Goal: Information Seeking & Learning: Find specific fact

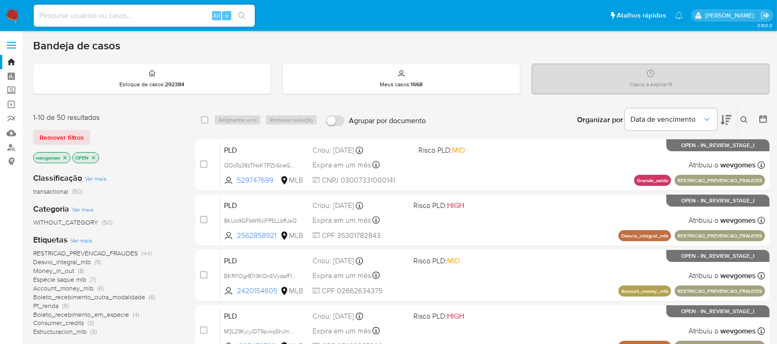
click at [8, 18] on img at bounding box center [13, 16] width 16 height 16
click at [96, 15] on input at bounding box center [144, 16] width 221 height 12
paste input "13524586830"
type input "13524586830"
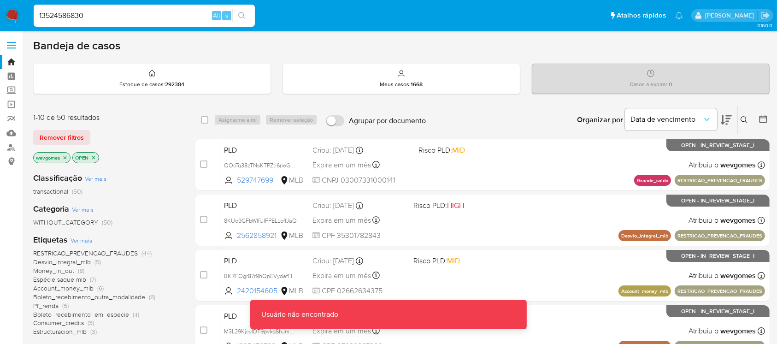
click at [96, 18] on input "13524586830" at bounding box center [144, 16] width 221 height 12
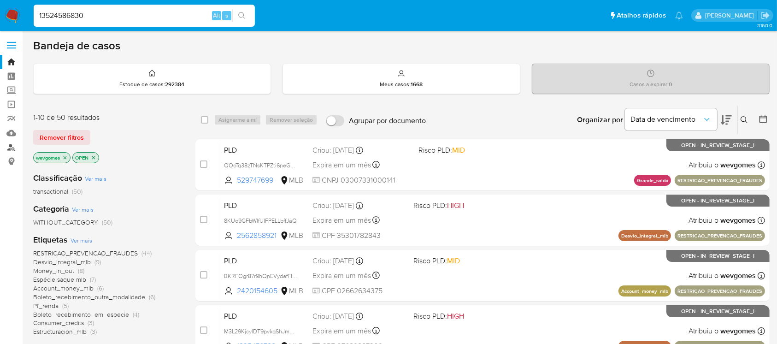
click at [11, 146] on link "Localizador de pessoas" at bounding box center [55, 147] width 110 height 14
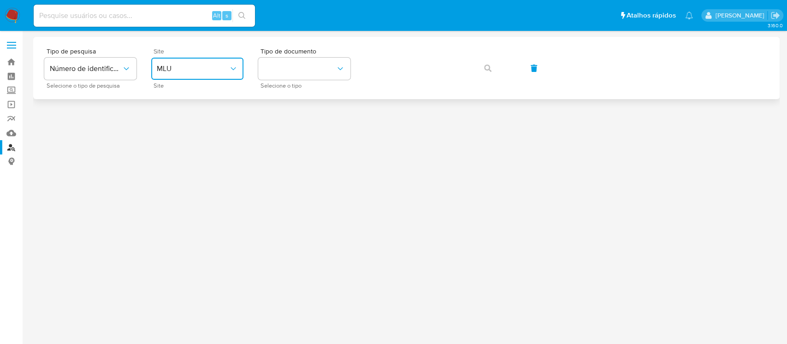
click at [202, 72] on span "MLU" at bounding box center [193, 68] width 72 height 9
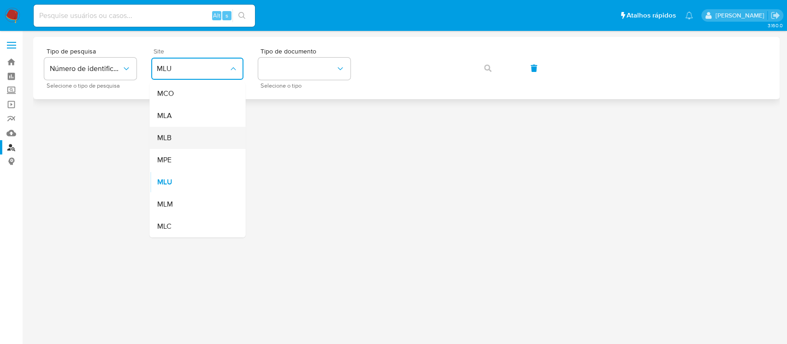
click at [172, 138] on div "MLB" at bounding box center [195, 138] width 76 height 22
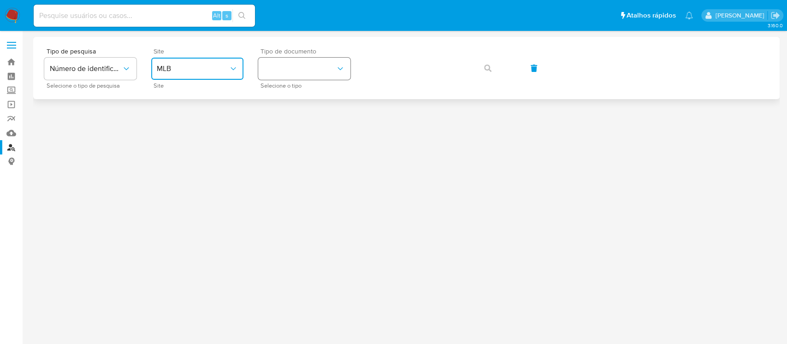
click at [304, 72] on button "identificationType" at bounding box center [304, 69] width 92 height 22
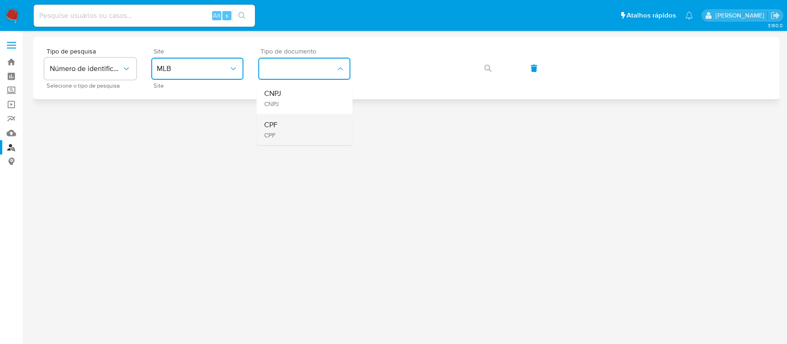
click at [279, 130] on div "CPF CPF" at bounding box center [302, 129] width 76 height 31
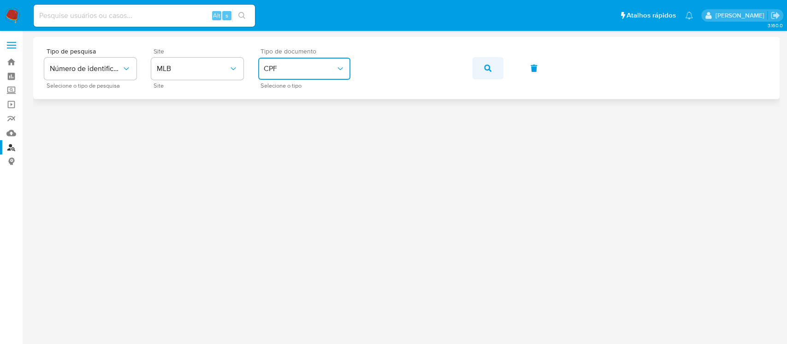
click at [484, 68] on icon "button" at bounding box center [487, 68] width 7 height 7
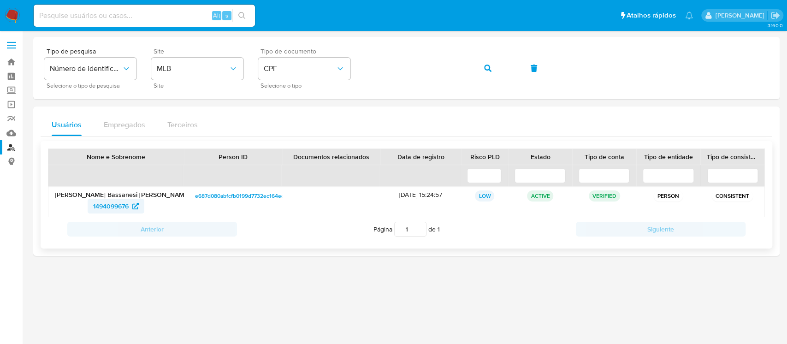
click at [107, 208] on span "1494099676" at bounding box center [111, 206] width 36 height 15
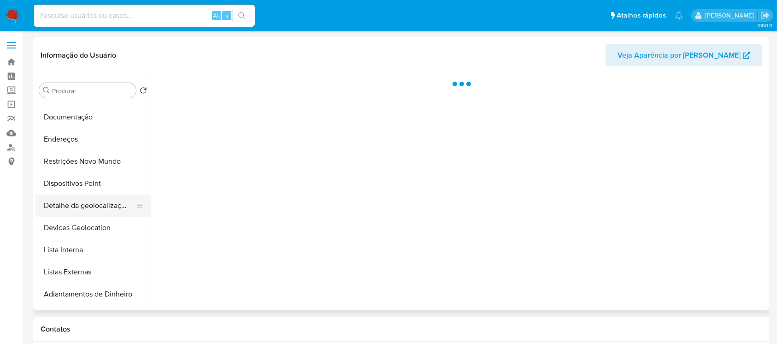
scroll to position [82, 0]
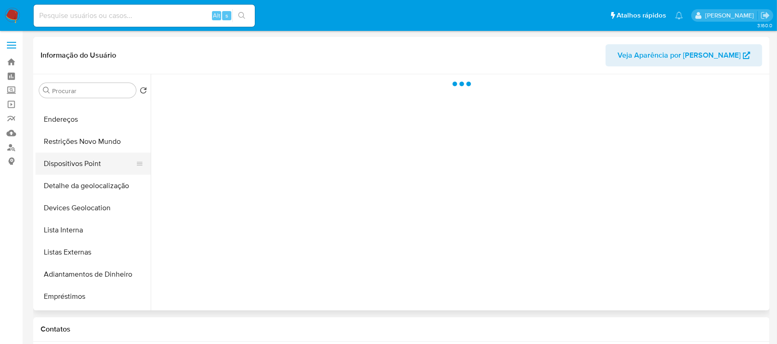
select select "10"
click at [71, 172] on button "Dispositivos Point" at bounding box center [90, 164] width 108 height 22
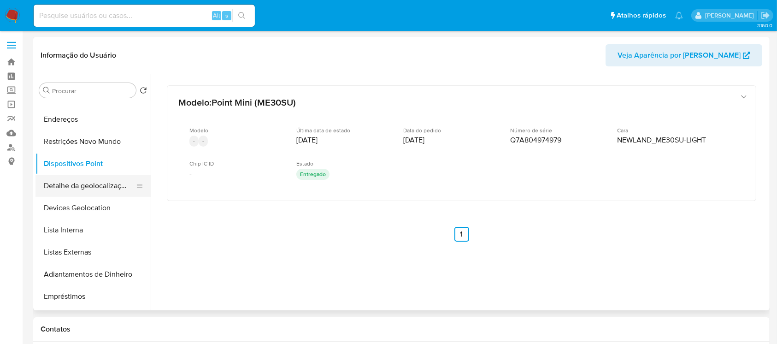
scroll to position [0, 0]
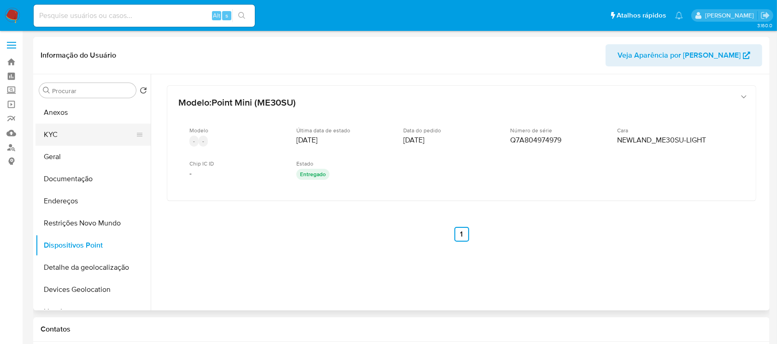
click at [59, 140] on button "KYC" at bounding box center [90, 135] width 108 height 22
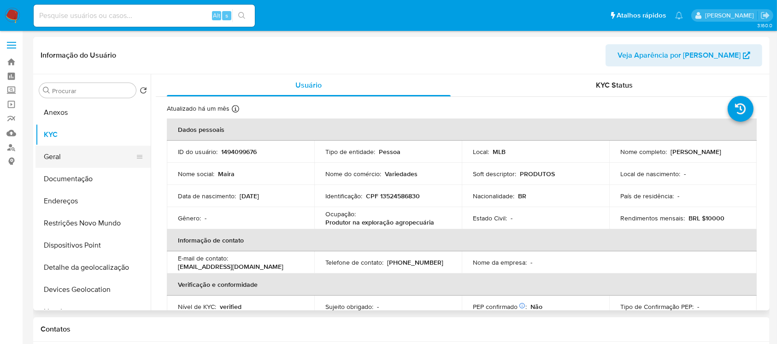
click at [60, 155] on button "Geral" at bounding box center [90, 157] width 108 height 22
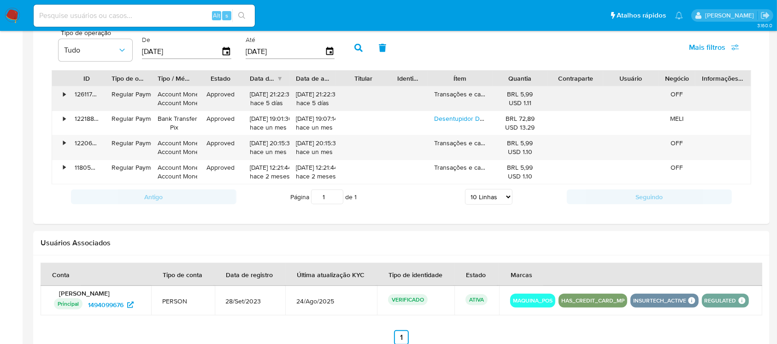
scroll to position [546, 0]
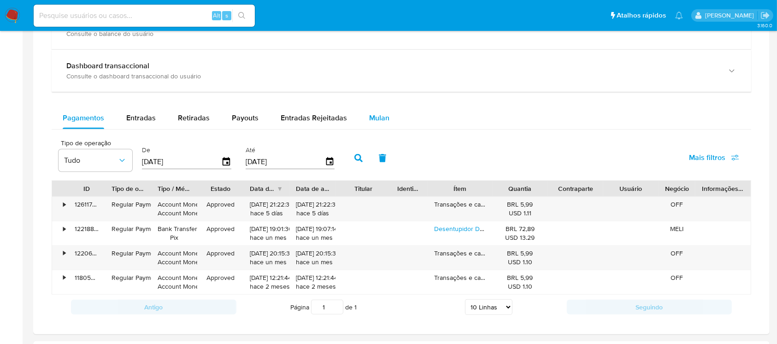
click at [375, 116] on span "Mulan" at bounding box center [379, 118] width 20 height 11
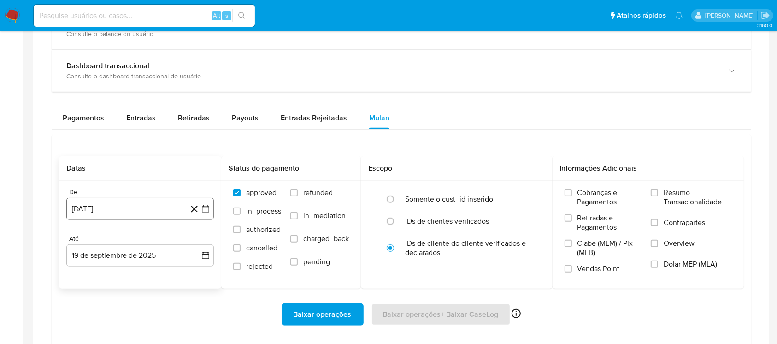
click at [111, 210] on button "19 de agosto de 2024" at bounding box center [140, 209] width 148 height 22
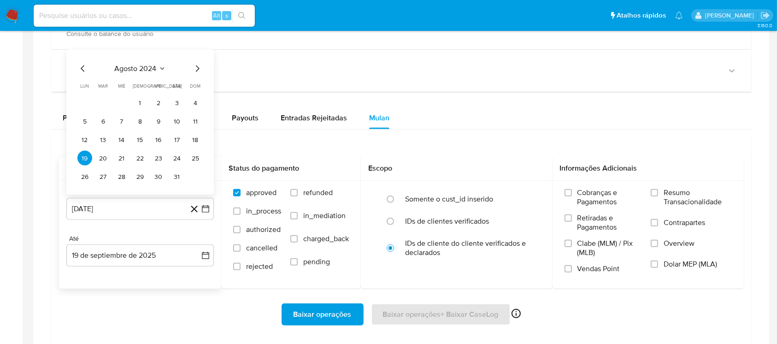
click at [127, 72] on span "agosto 2024" at bounding box center [136, 68] width 42 height 9
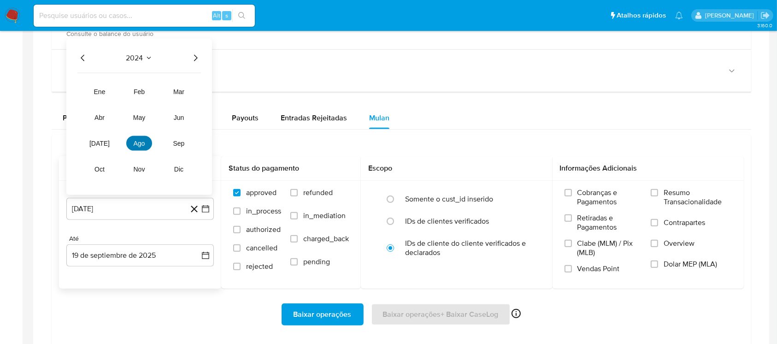
click at [144, 142] on span "ago" at bounding box center [140, 143] width 12 height 7
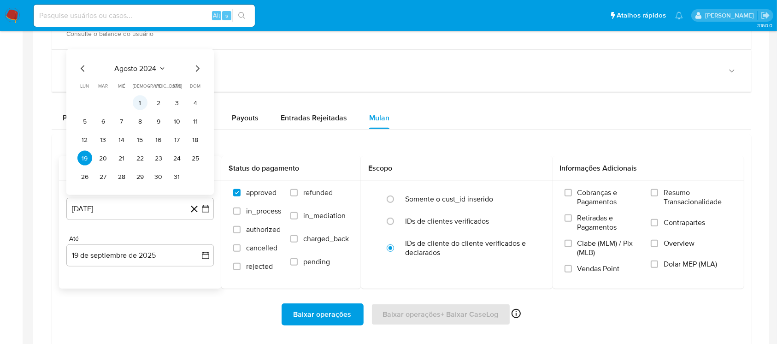
click at [140, 106] on button "1" at bounding box center [140, 102] width 15 height 15
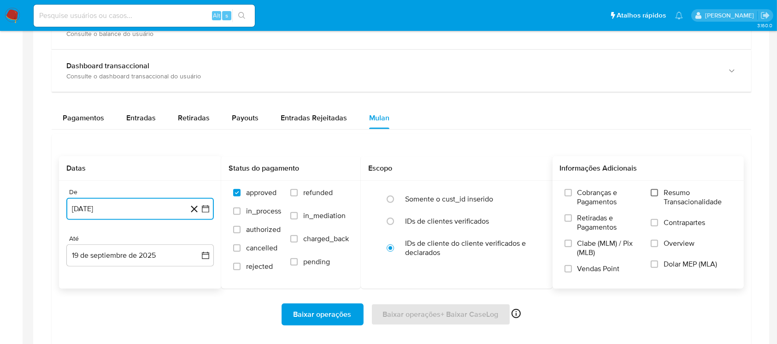
click at [654, 192] on input "Resumo Transacionalidade" at bounding box center [654, 192] width 7 height 7
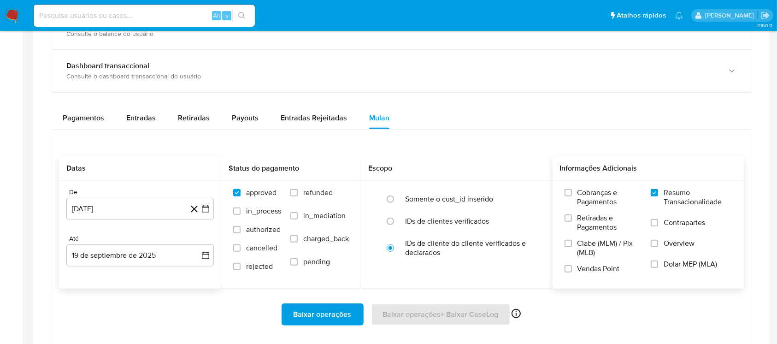
click at [324, 317] on span "Baixar operações" at bounding box center [323, 314] width 58 height 20
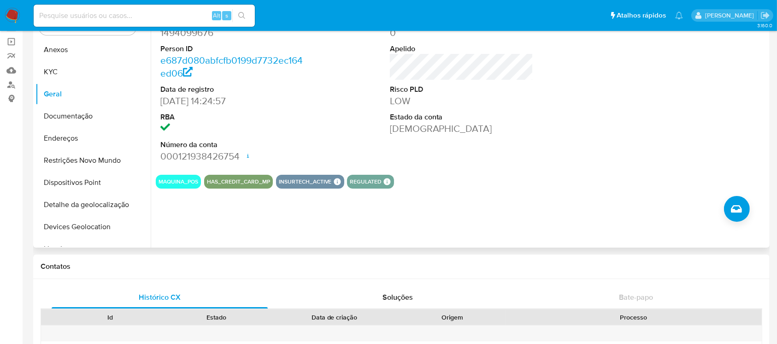
scroll to position [0, 0]
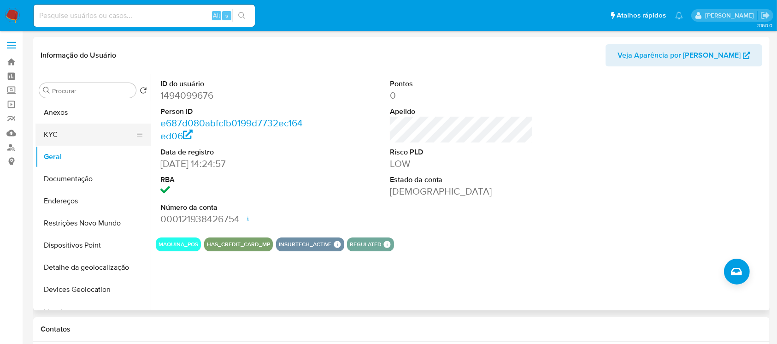
click at [62, 141] on button "KYC" at bounding box center [90, 135] width 108 height 22
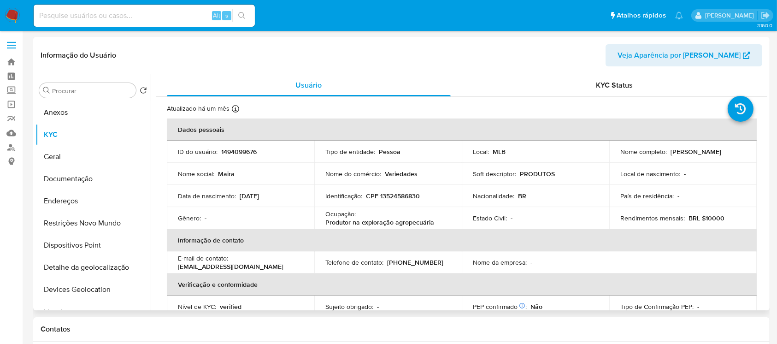
drag, startPoint x: 619, startPoint y: 157, endPoint x: 689, endPoint y: 158, distance: 70.1
click at [689, 156] on div "Nome completo : Maira Bassanesi da Silva" at bounding box center [683, 152] width 125 height 8
copy p "[PERSON_NAME] Bassanesi [PERSON_NAME]"
click at [58, 156] on button "Geral" at bounding box center [90, 157] width 108 height 22
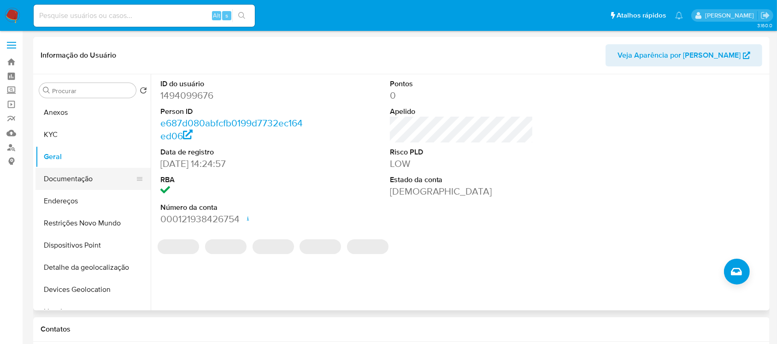
click at [63, 184] on button "Documentação" at bounding box center [90, 179] width 108 height 22
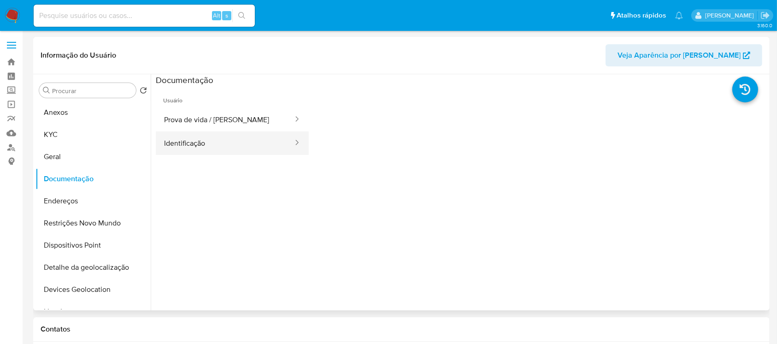
click at [187, 147] on button "Identificação" at bounding box center [225, 143] width 138 height 24
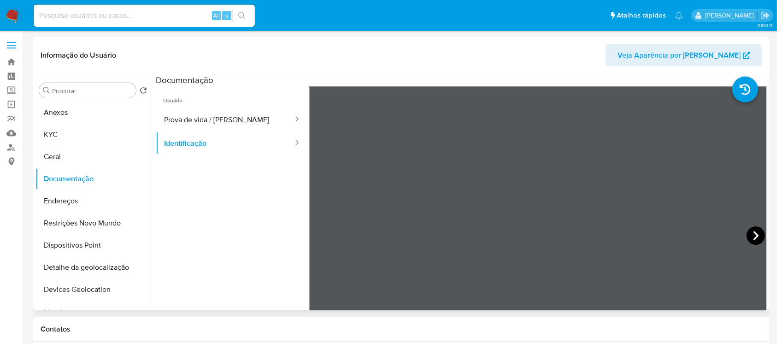
click at [753, 234] on icon at bounding box center [756, 235] width 6 height 9
click at [207, 126] on button "Prova de vida / Selfie" at bounding box center [225, 120] width 138 height 24
click at [71, 203] on button "Endereços" at bounding box center [90, 201] width 108 height 22
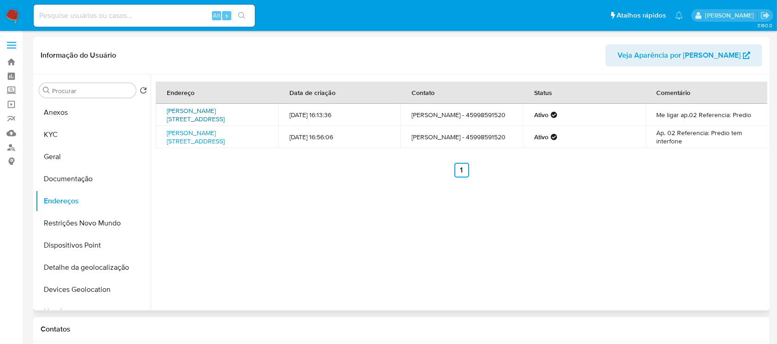
click at [191, 113] on link "Rua Souza Naves 3013, Cascavel, Paraná, 85802080, Brasil 3013" at bounding box center [196, 115] width 58 height 18
click at [50, 138] on button "KYC" at bounding box center [90, 135] width 108 height 22
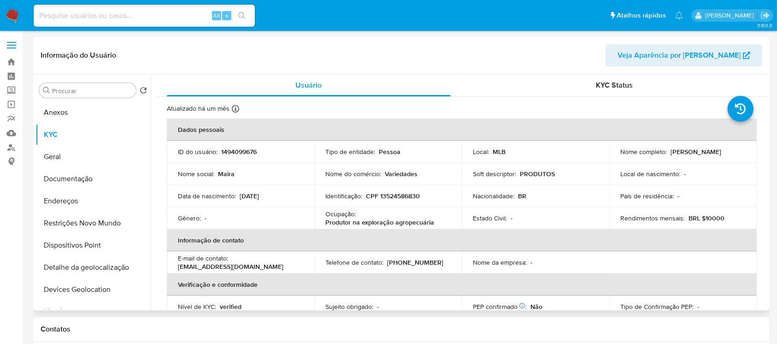
click at [388, 193] on p "CPF 13524586830" at bounding box center [393, 196] width 54 height 8
copy p "13524586830"
drag, startPoint x: 617, startPoint y: 157, endPoint x: 689, endPoint y: 155, distance: 72.0
click at [689, 155] on div "Nome completo : Maira Bassanesi da Silva" at bounding box center [683, 152] width 125 height 8
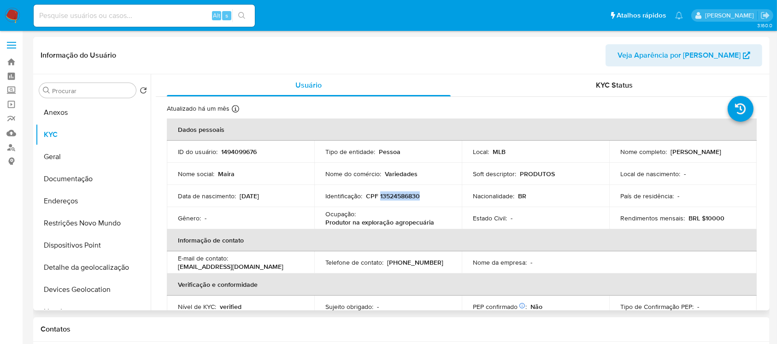
copy p "Maira Bassanesi da Silva"
click at [671, 156] on p "Maira Bassanesi da Silva" at bounding box center [696, 152] width 51 height 8
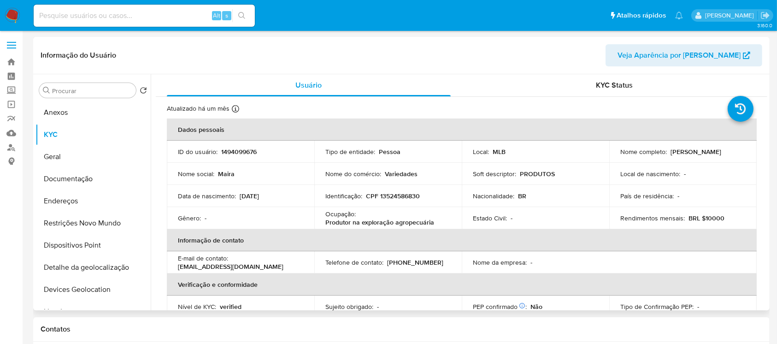
click at [671, 156] on p "Maira Bassanesi da Silva" at bounding box center [696, 152] width 51 height 8
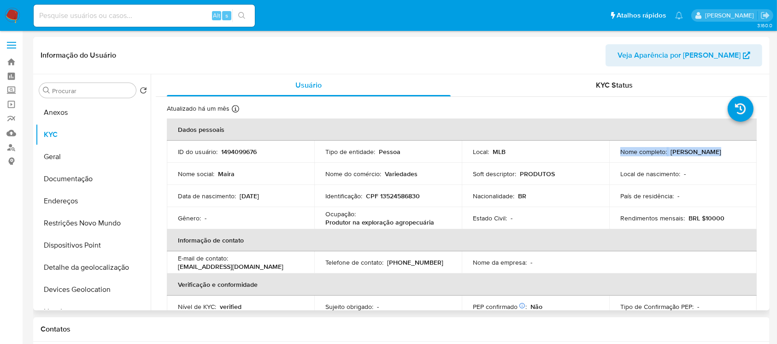
click at [671, 156] on p "Maira Bassanesi da Silva" at bounding box center [696, 152] width 51 height 8
click at [640, 163] on td "Local de nascimento : -" at bounding box center [684, 174] width 148 height 22
drag, startPoint x: 693, startPoint y: 159, endPoint x: 620, endPoint y: 157, distance: 73.3
click at [621, 156] on div "Nome completo : Maira Bassanesi da Silva" at bounding box center [683, 152] width 125 height 8
copy p "Maira Bassanesi da Silva"
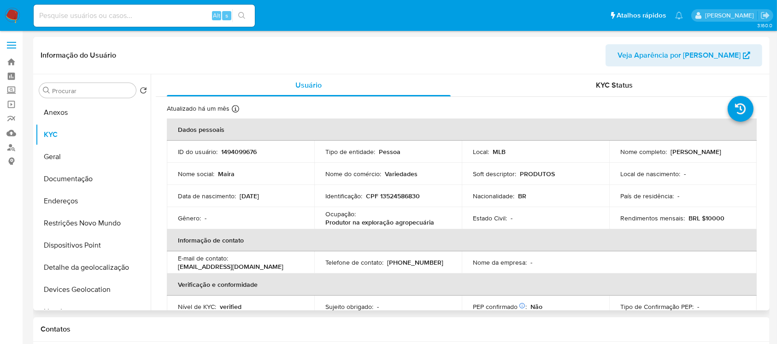
click at [386, 196] on p "CPF 13524586830" at bounding box center [393, 196] width 54 height 8
copy p "13524586830"
click at [59, 185] on button "Documentação" at bounding box center [90, 179] width 108 height 22
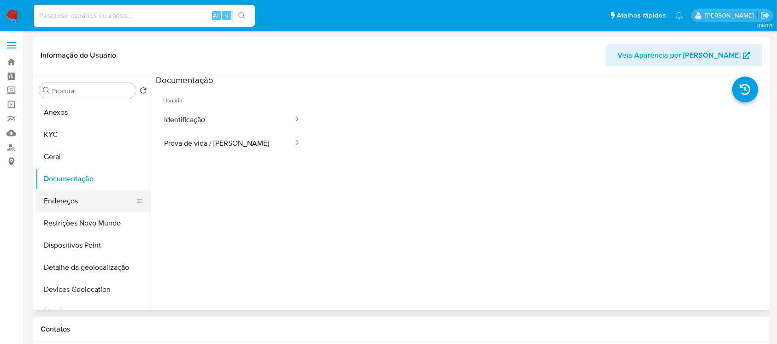
click at [60, 201] on button "Endereços" at bounding box center [90, 201] width 108 height 22
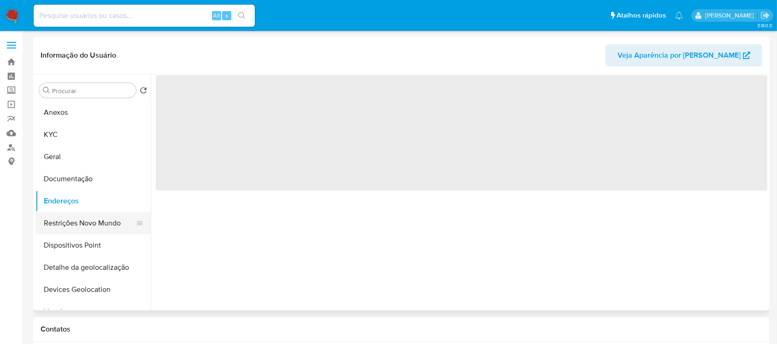
click at [64, 225] on button "Restrições Novo Mundo" at bounding box center [90, 223] width 108 height 22
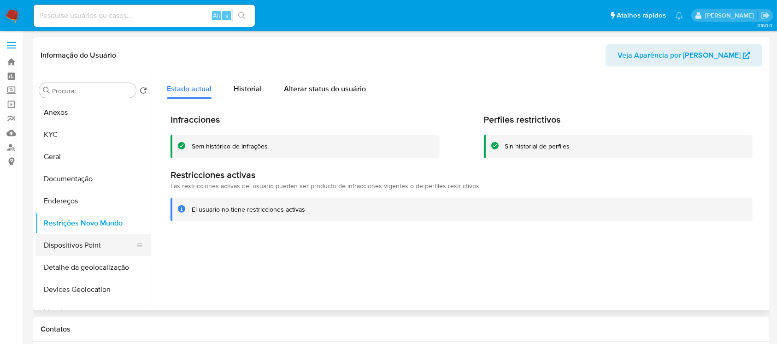
click at [69, 251] on button "Dispositivos Point" at bounding box center [90, 245] width 108 height 22
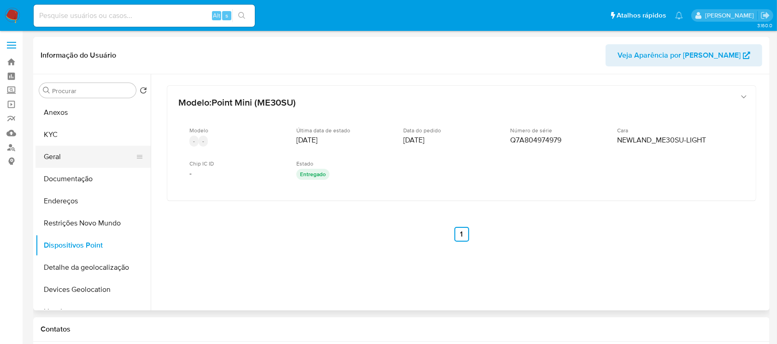
click at [61, 156] on button "Geral" at bounding box center [90, 157] width 108 height 22
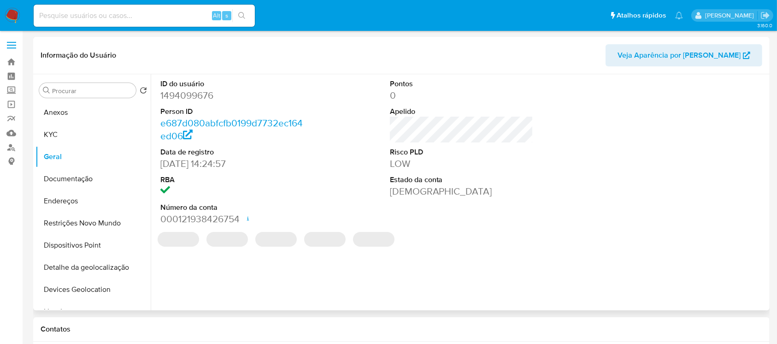
click at [185, 98] on dd "1494099676" at bounding box center [232, 95] width 144 height 13
copy dd "1494099676"
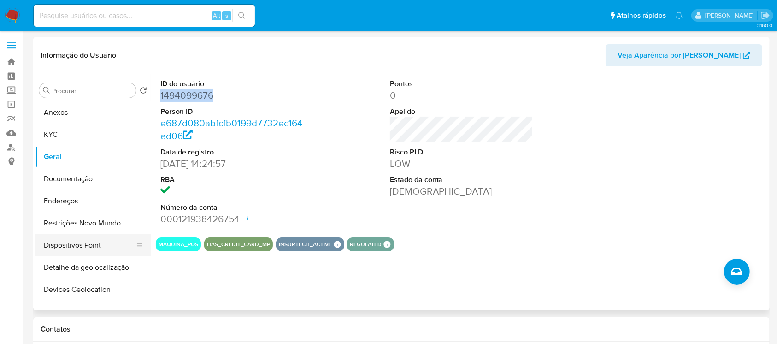
click at [72, 243] on button "Dispositivos Point" at bounding box center [90, 245] width 108 height 22
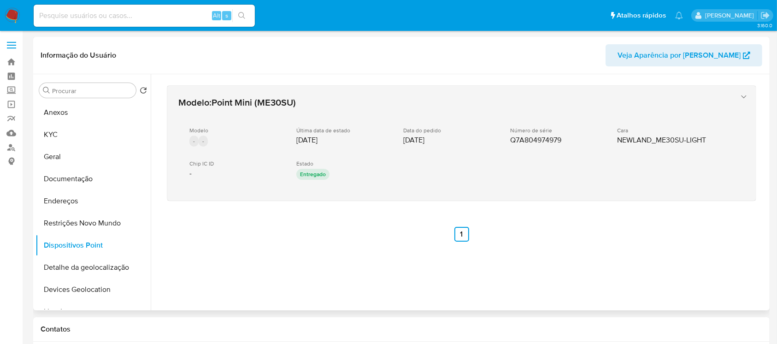
drag, startPoint x: 510, startPoint y: 142, endPoint x: 572, endPoint y: 143, distance: 61.8
click at [572, 143] on div "Número de série Q7A804974979" at bounding box center [556, 136] width 92 height 18
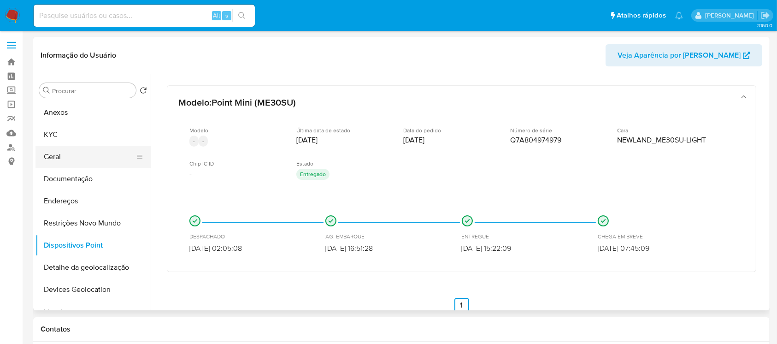
click at [56, 150] on button "Geral" at bounding box center [90, 157] width 108 height 22
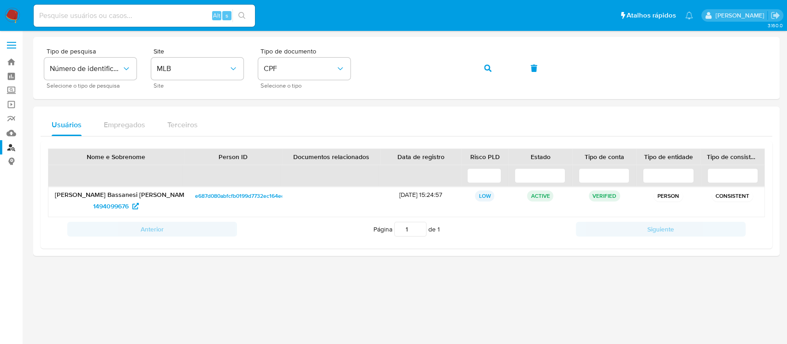
click at [13, 19] on img at bounding box center [13, 16] width 16 height 16
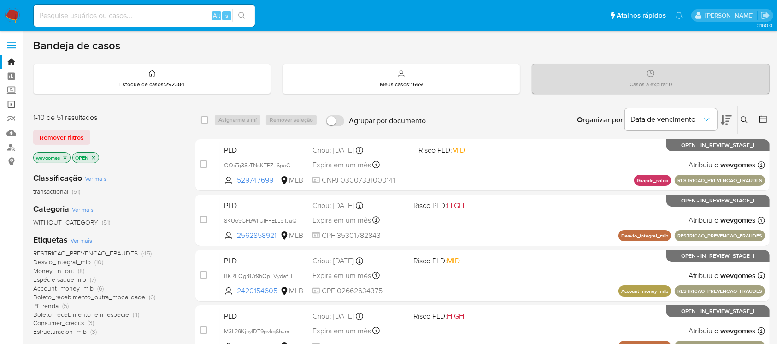
click at [14, 109] on link "Operações em massa" at bounding box center [55, 104] width 110 height 14
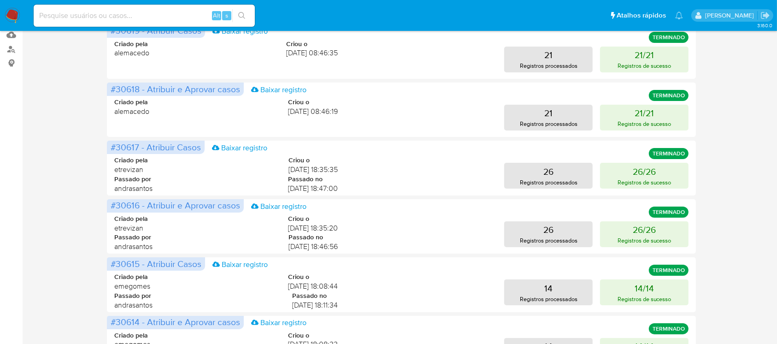
scroll to position [16, 0]
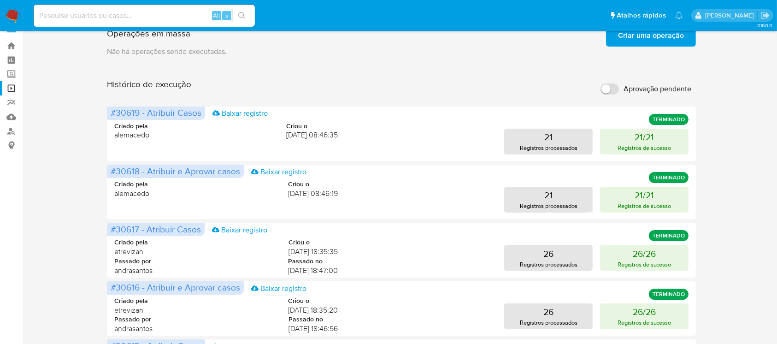
click at [10, 17] on img at bounding box center [13, 16] width 16 height 16
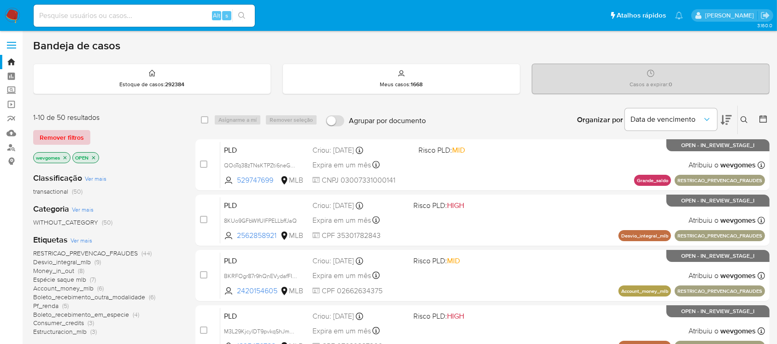
click at [56, 138] on span "Remover filtros" at bounding box center [62, 137] width 44 height 13
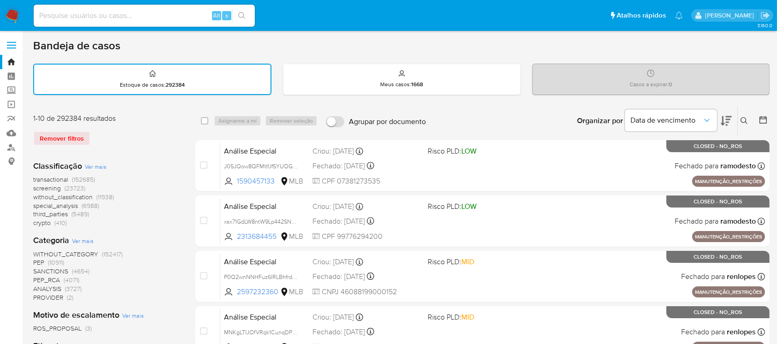
click at [11, 15] on img at bounding box center [13, 16] width 16 height 16
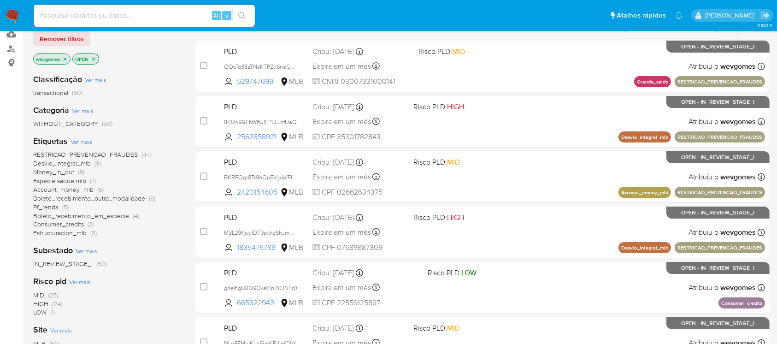
scroll to position [82, 0]
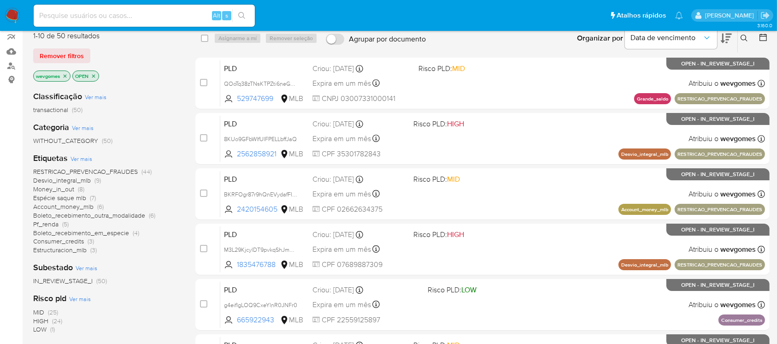
click at [64, 73] on icon "close-filter" at bounding box center [65, 76] width 6 height 6
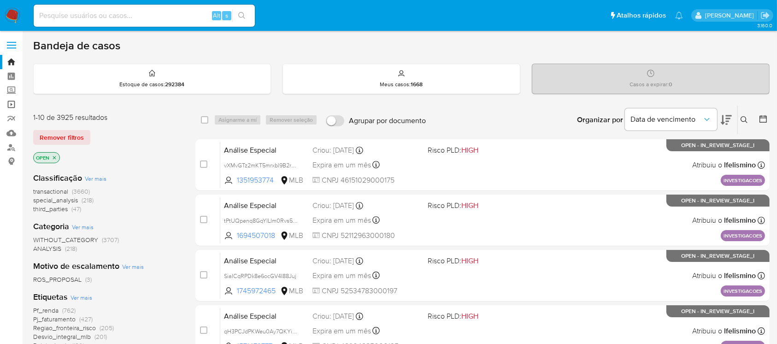
click at [11, 105] on link "Operações em massa" at bounding box center [55, 104] width 110 height 14
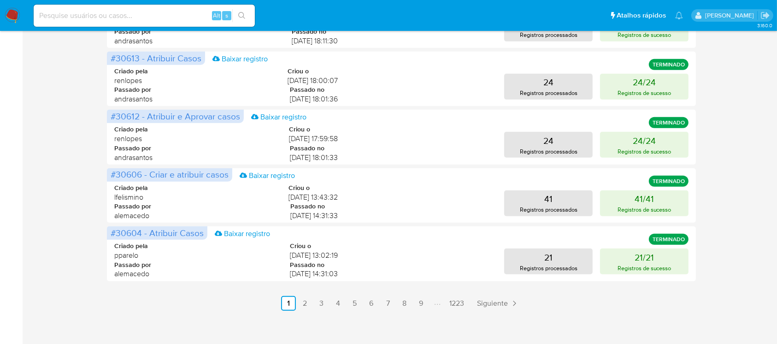
scroll to position [426, 0]
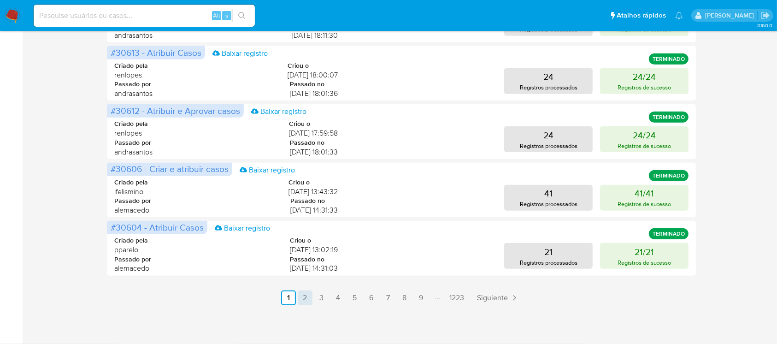
click at [310, 299] on link "2" at bounding box center [305, 297] width 15 height 15
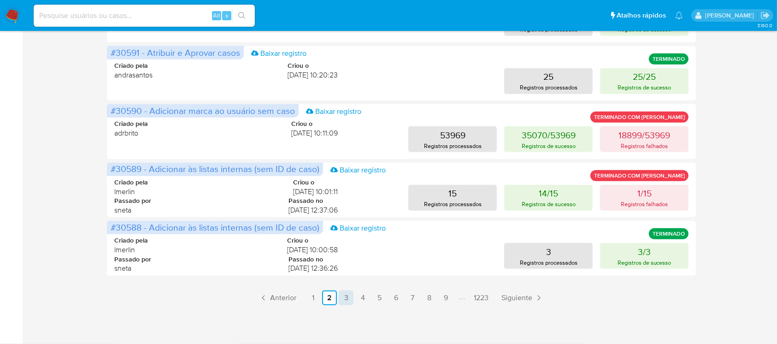
click at [347, 300] on link "3" at bounding box center [346, 297] width 15 height 15
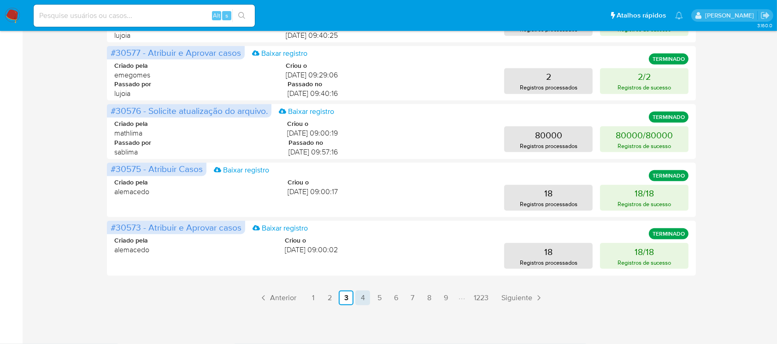
click at [361, 296] on link "4" at bounding box center [363, 297] width 15 height 15
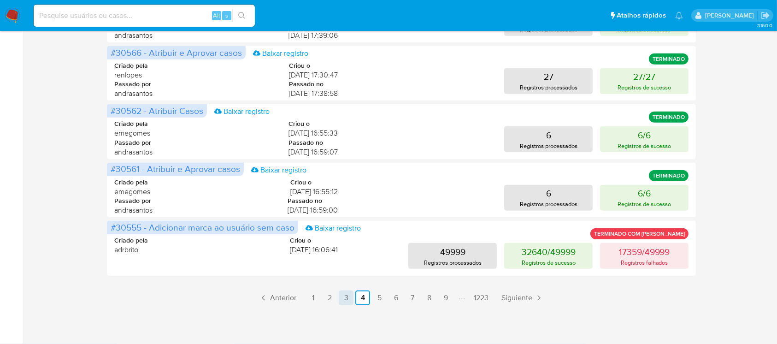
click at [350, 300] on link "3" at bounding box center [346, 297] width 15 height 15
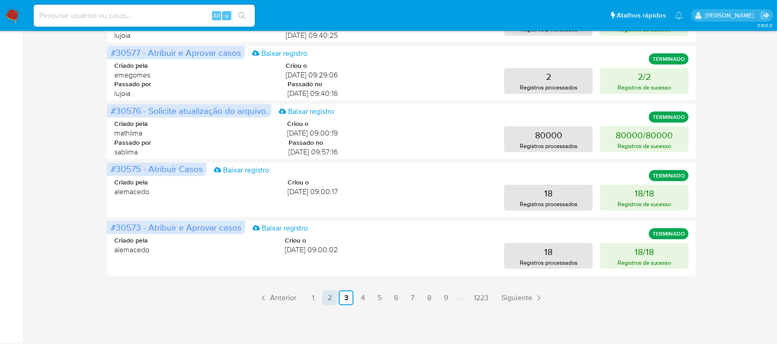
click at [330, 302] on link "2" at bounding box center [329, 297] width 15 height 15
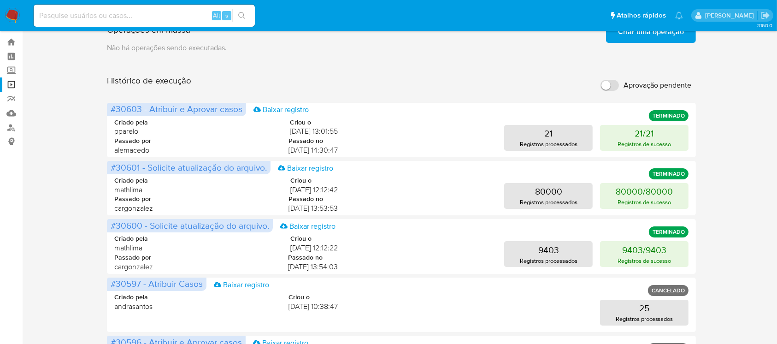
scroll to position [16, 0]
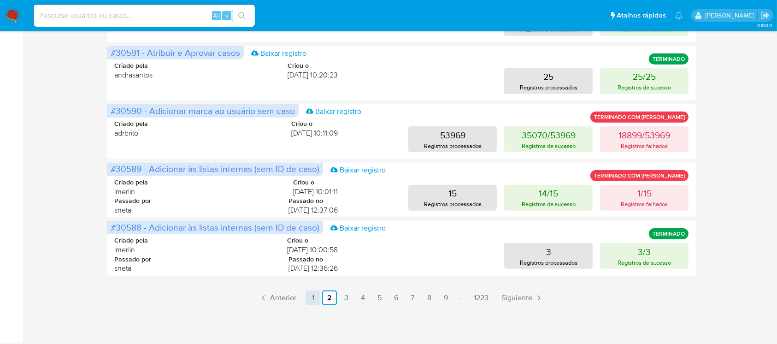
click at [316, 297] on link "1" at bounding box center [313, 297] width 15 height 15
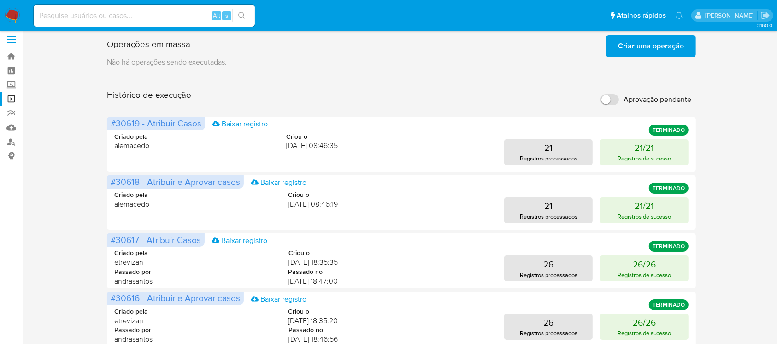
scroll to position [0, 0]
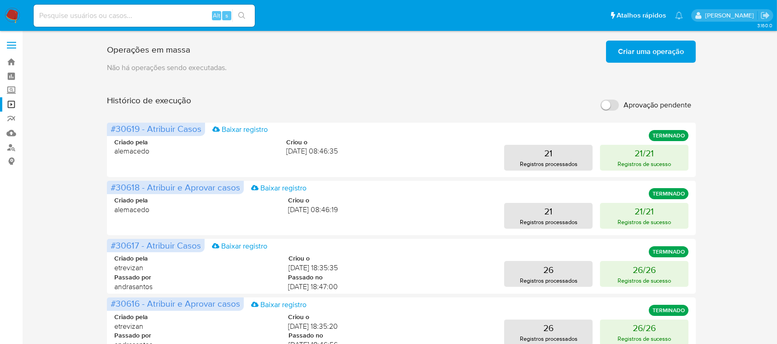
click at [16, 11] on img at bounding box center [13, 16] width 16 height 16
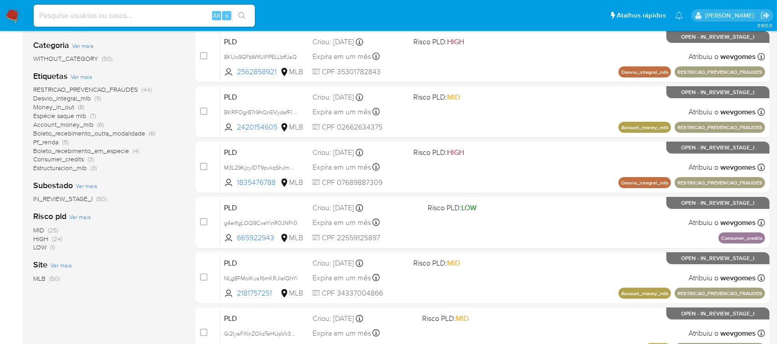
scroll to position [82, 0]
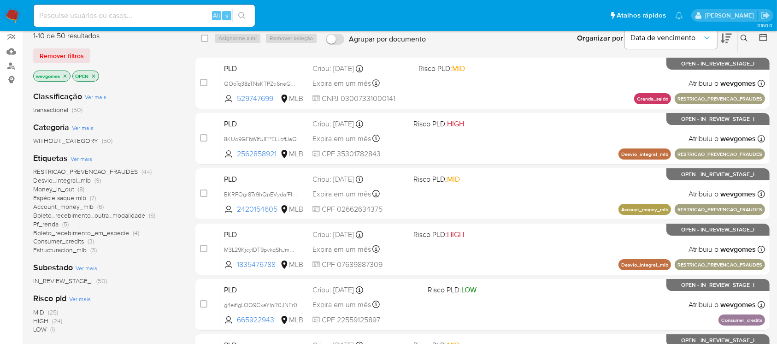
click at [63, 77] on icon "close-filter" at bounding box center [65, 76] width 6 height 6
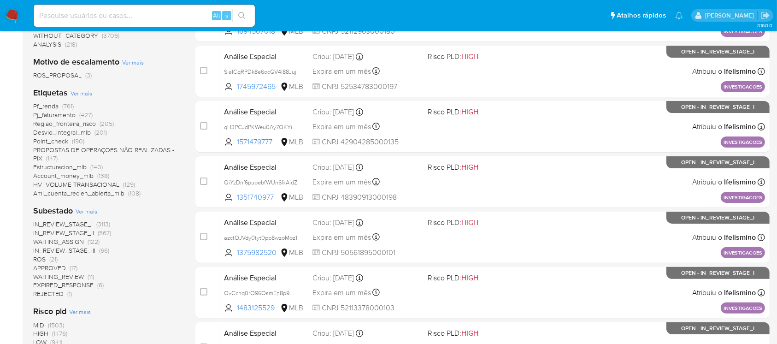
scroll to position [184, 0]
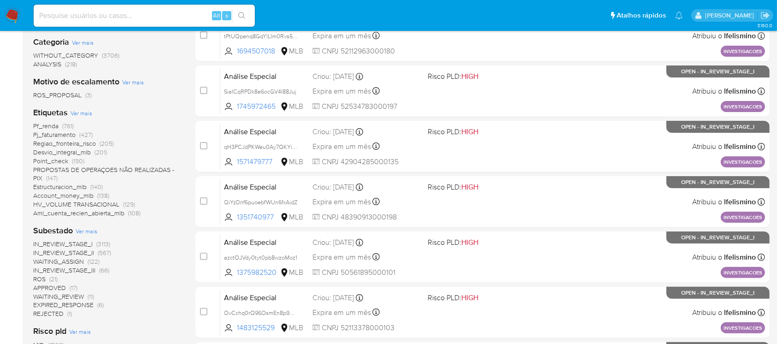
click at [6, 16] on img at bounding box center [13, 16] width 16 height 16
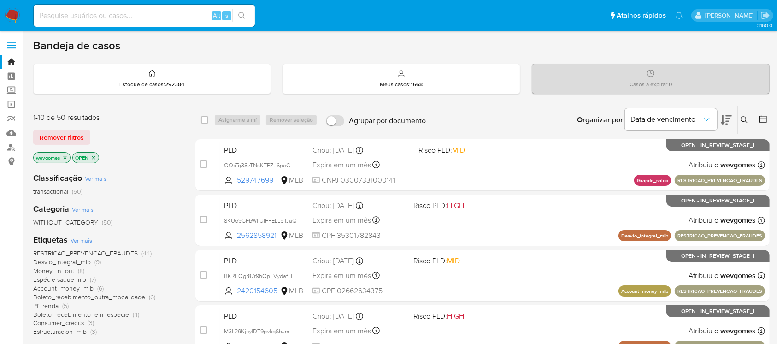
click at [15, 19] on img at bounding box center [13, 16] width 16 height 16
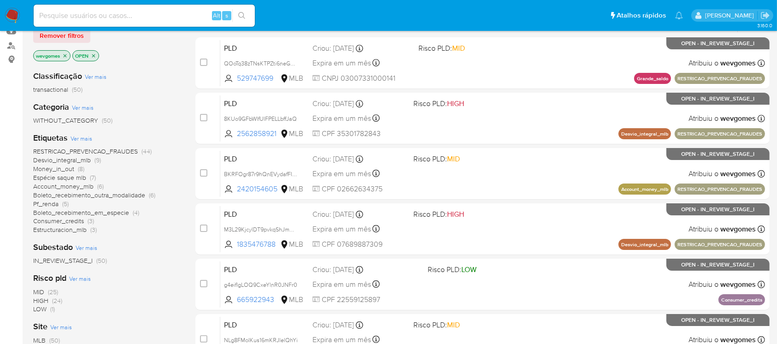
scroll to position [82, 0]
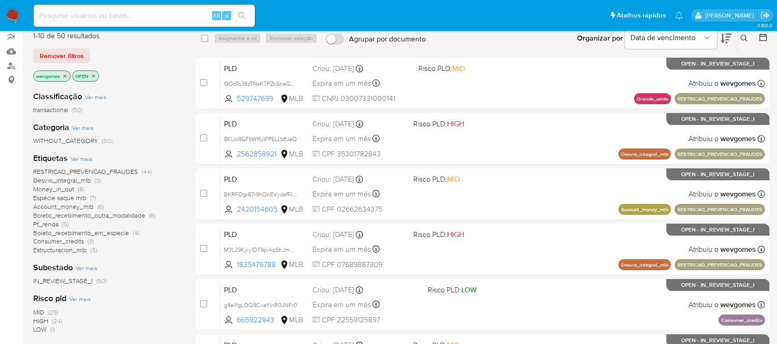
click at [65, 75] on icon "close-filter" at bounding box center [65, 76] width 6 height 6
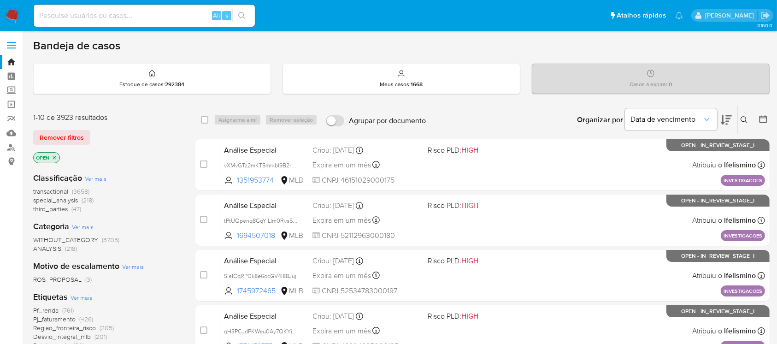
click at [13, 18] on img at bounding box center [13, 16] width 16 height 16
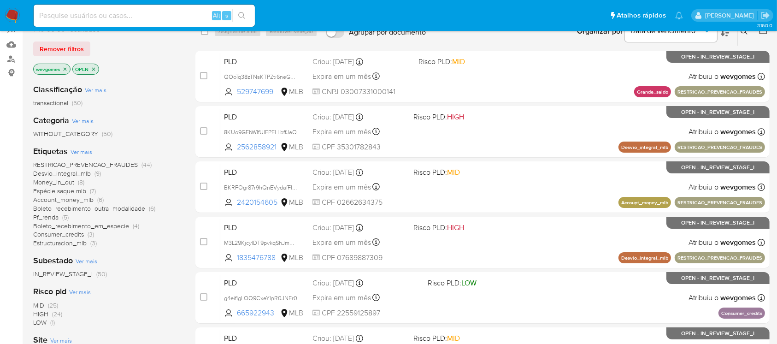
scroll to position [82, 0]
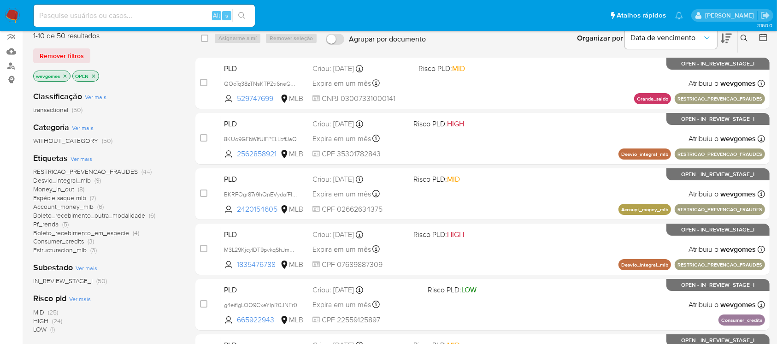
click at [65, 77] on icon "close-filter" at bounding box center [65, 76] width 6 height 6
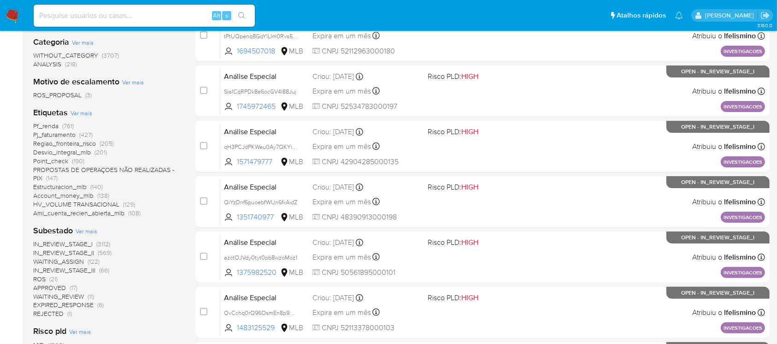
scroll to position [102, 0]
